Goal: Information Seeking & Learning: Learn about a topic

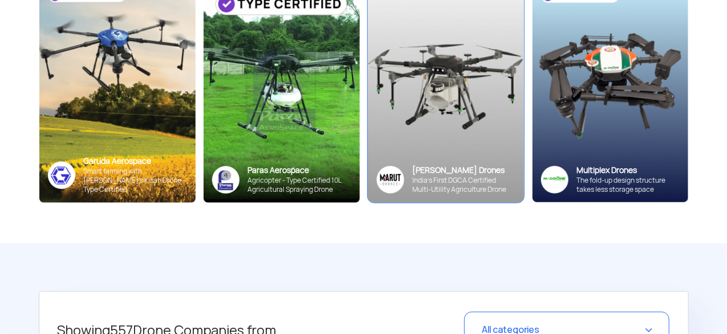
scroll to position [222, 0]
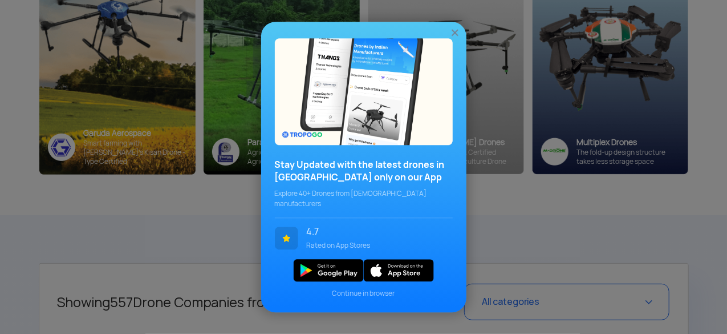
click at [456, 37] on img at bounding box center [454, 32] width 11 height 11
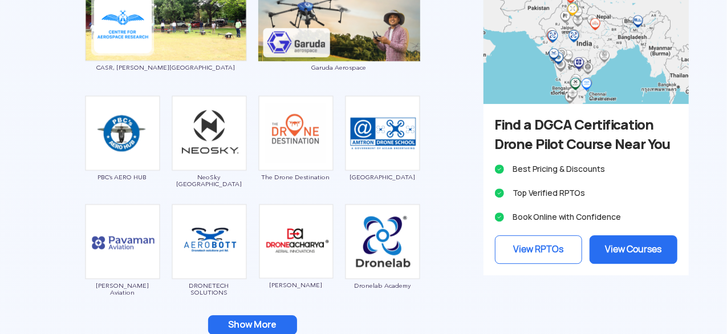
scroll to position [1576, 0]
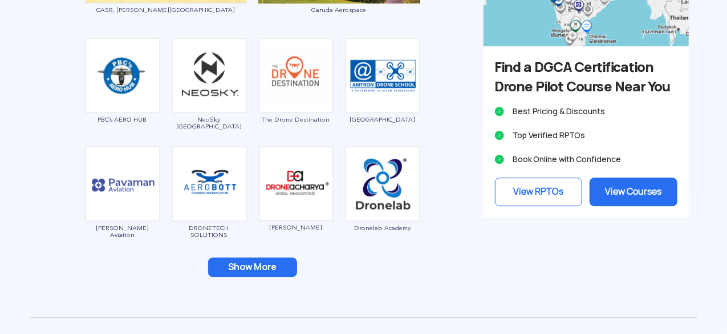
click at [240, 269] on button "Show More" at bounding box center [252, 266] width 89 height 19
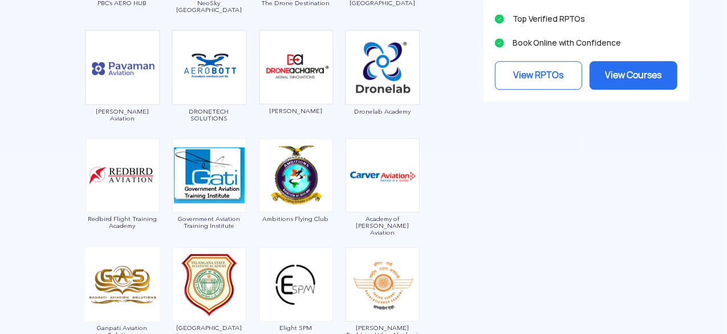
scroll to position [1819, 0]
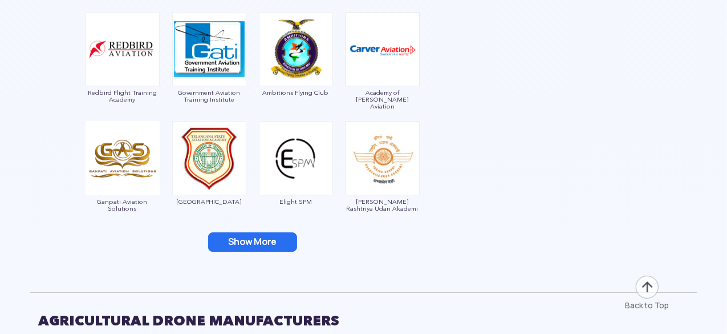
click at [277, 232] on button "Show More" at bounding box center [252, 241] width 89 height 19
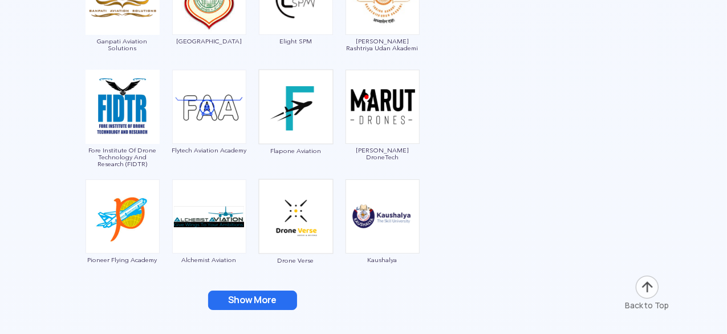
scroll to position [1982, 0]
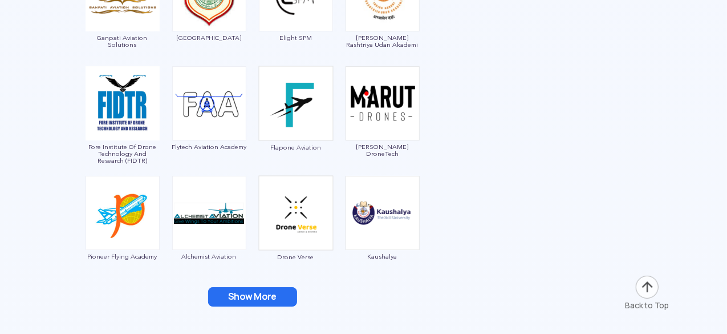
click at [276, 291] on button "Show More" at bounding box center [252, 296] width 89 height 19
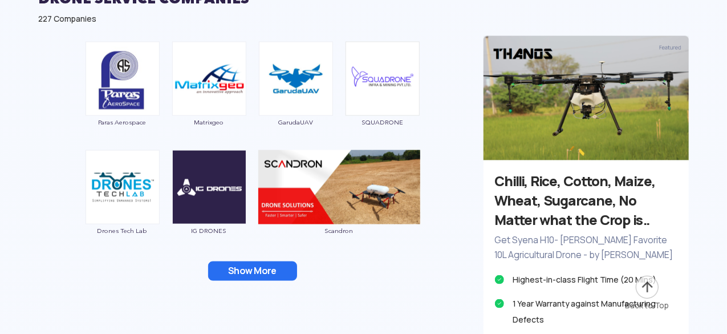
scroll to position [2900, 0]
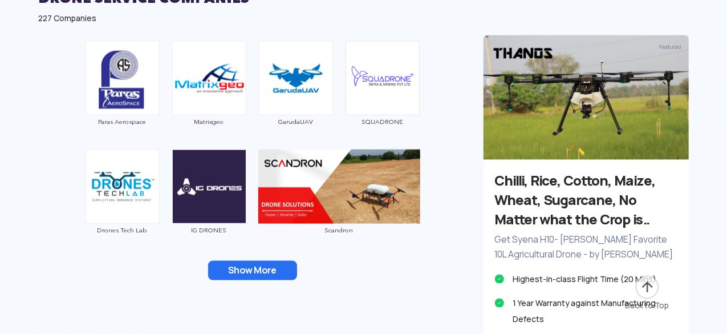
click at [263, 269] on button "Show More" at bounding box center [252, 270] width 89 height 19
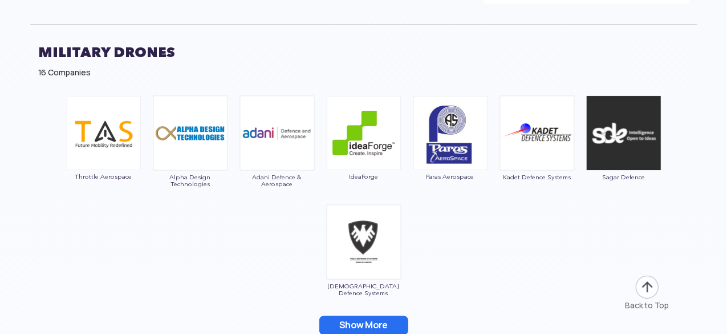
scroll to position [4260, 0]
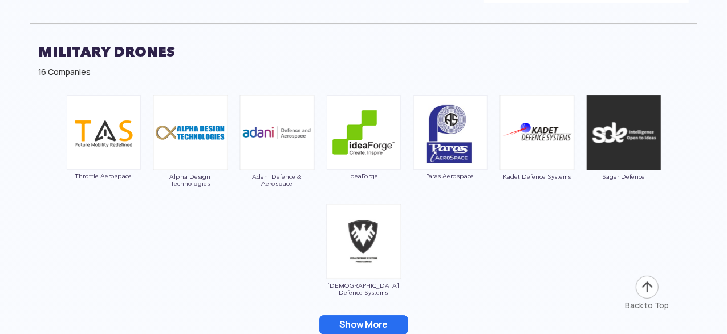
click at [351, 315] on button "Show More" at bounding box center [363, 324] width 89 height 19
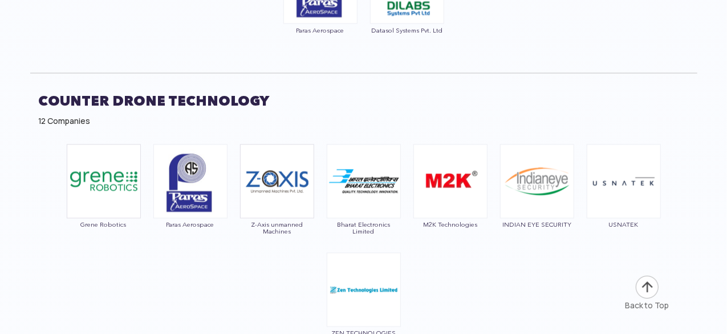
scroll to position [5496, 0]
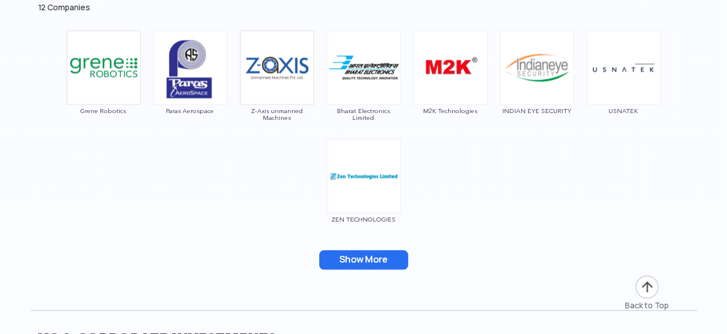
click at [375, 250] on button "Show More" at bounding box center [363, 259] width 89 height 19
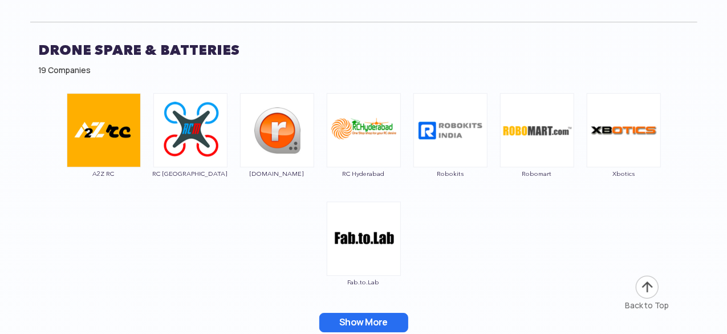
scroll to position [6123, 0]
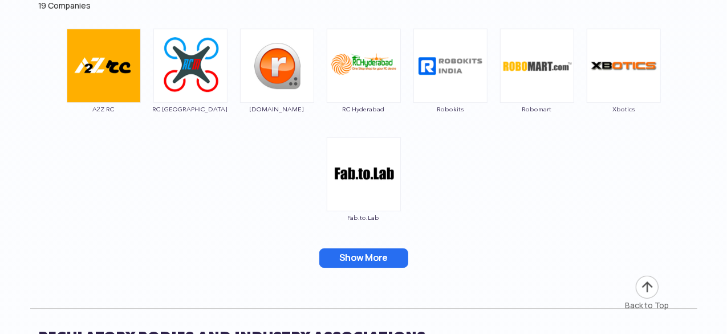
click at [381, 248] on button "Show More" at bounding box center [363, 257] width 89 height 19
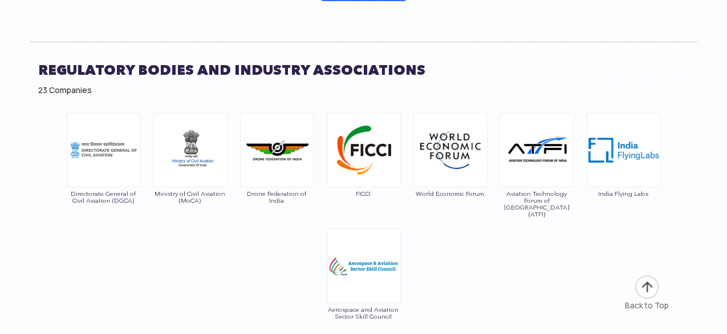
scroll to position [6523, 0]
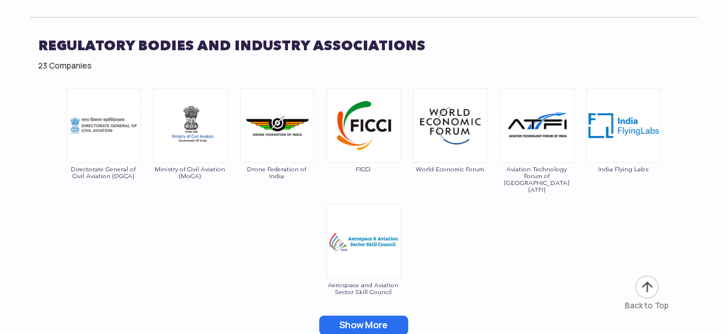
click at [356, 315] on button "Show More" at bounding box center [363, 324] width 89 height 19
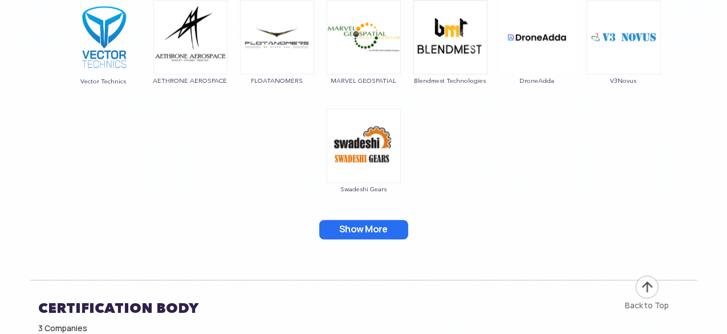
scroll to position [7663, 0]
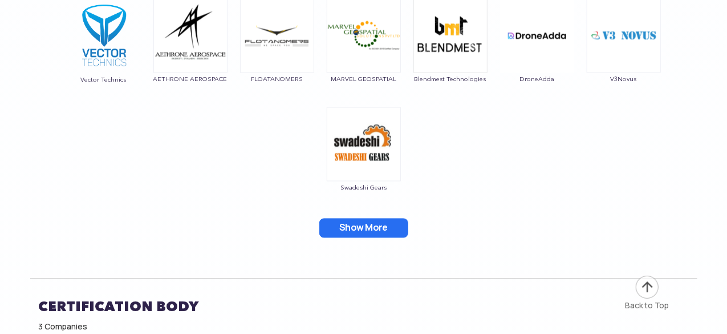
click at [359, 218] on button "Show More" at bounding box center [363, 227] width 89 height 19
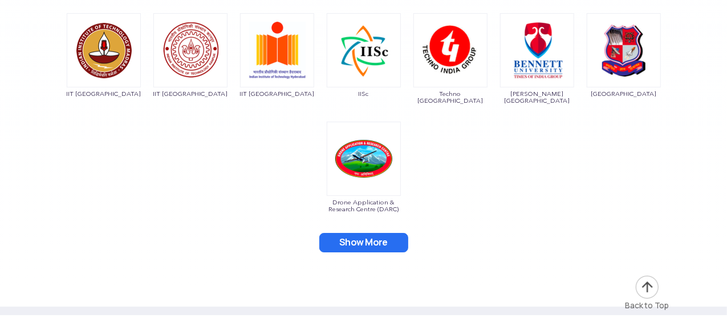
scroll to position [8519, 0]
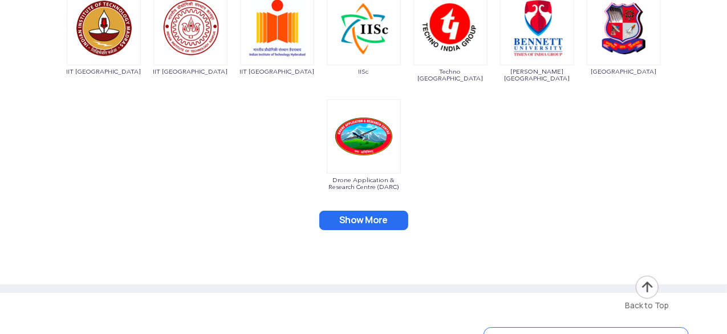
click at [374, 210] on button "Show More" at bounding box center [363, 219] width 89 height 19
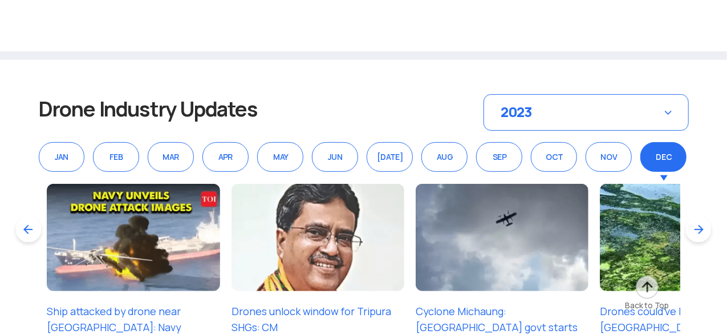
scroll to position [8918, 0]
